Goal: Task Accomplishment & Management: Complete application form

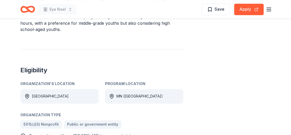
scroll to position [288, 0]
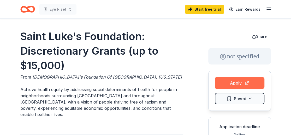
click at [234, 83] on button "Apply" at bounding box center [240, 82] width 50 height 11
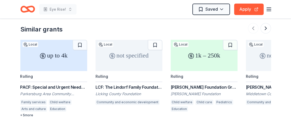
scroll to position [678, 0]
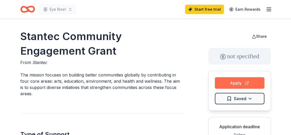
click at [239, 82] on button "Apply" at bounding box center [240, 82] width 50 height 11
